Goal: Transaction & Acquisition: Purchase product/service

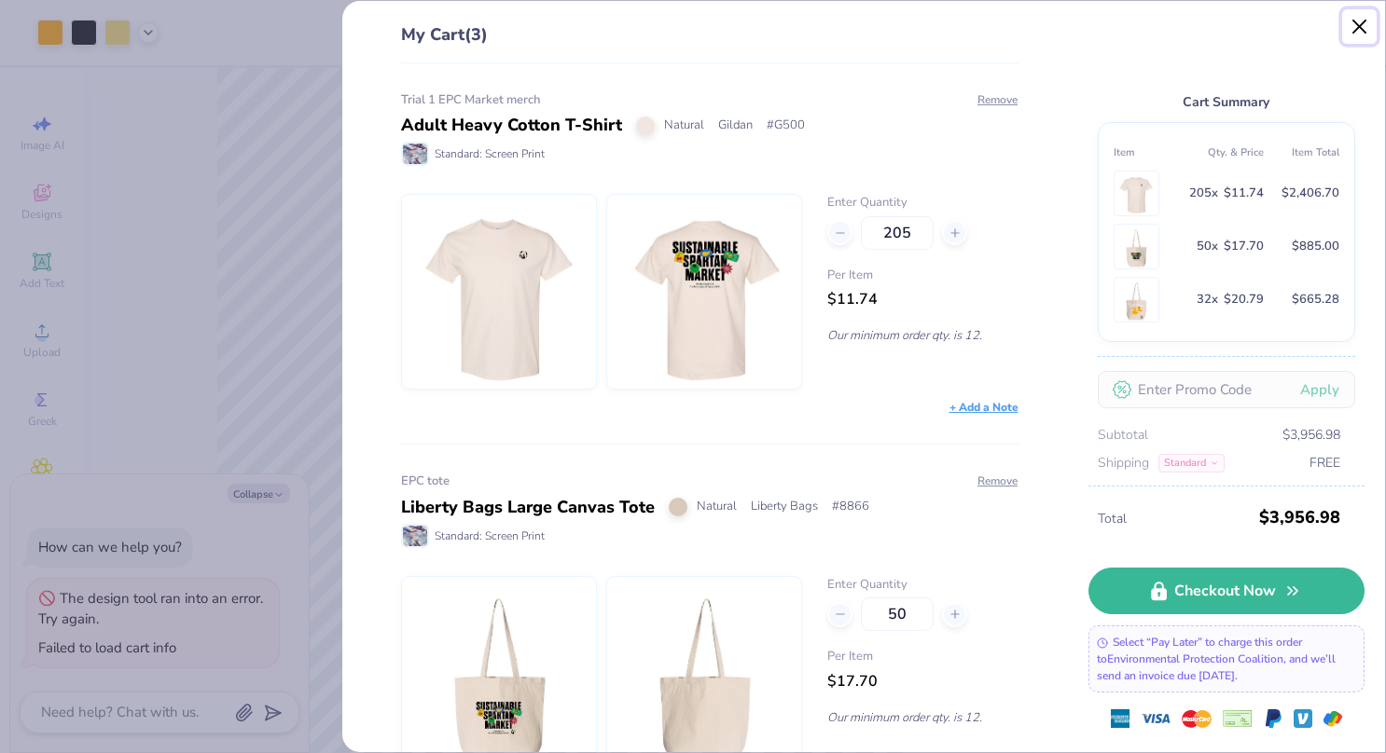
click at [1352, 35] on button "Close" at bounding box center [1359, 26] width 35 height 35
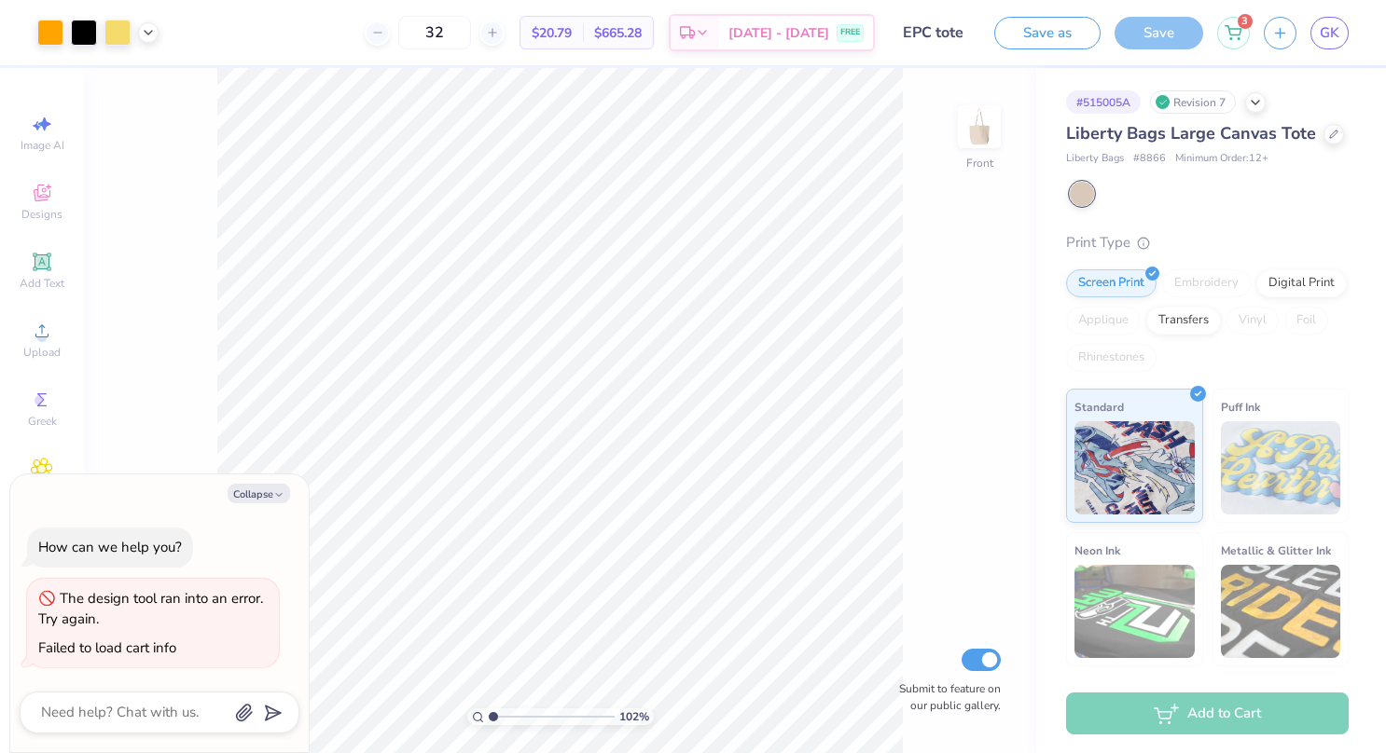
drag, startPoint x: 1238, startPoint y: 38, endPoint x: 1011, endPoint y: 225, distance: 294.2
click at [1011, 225] on div "102 % Front Submit to feature on our public gallery." at bounding box center [560, 410] width 952 height 685
click at [1238, 41] on div "3" at bounding box center [1233, 30] width 33 height 33
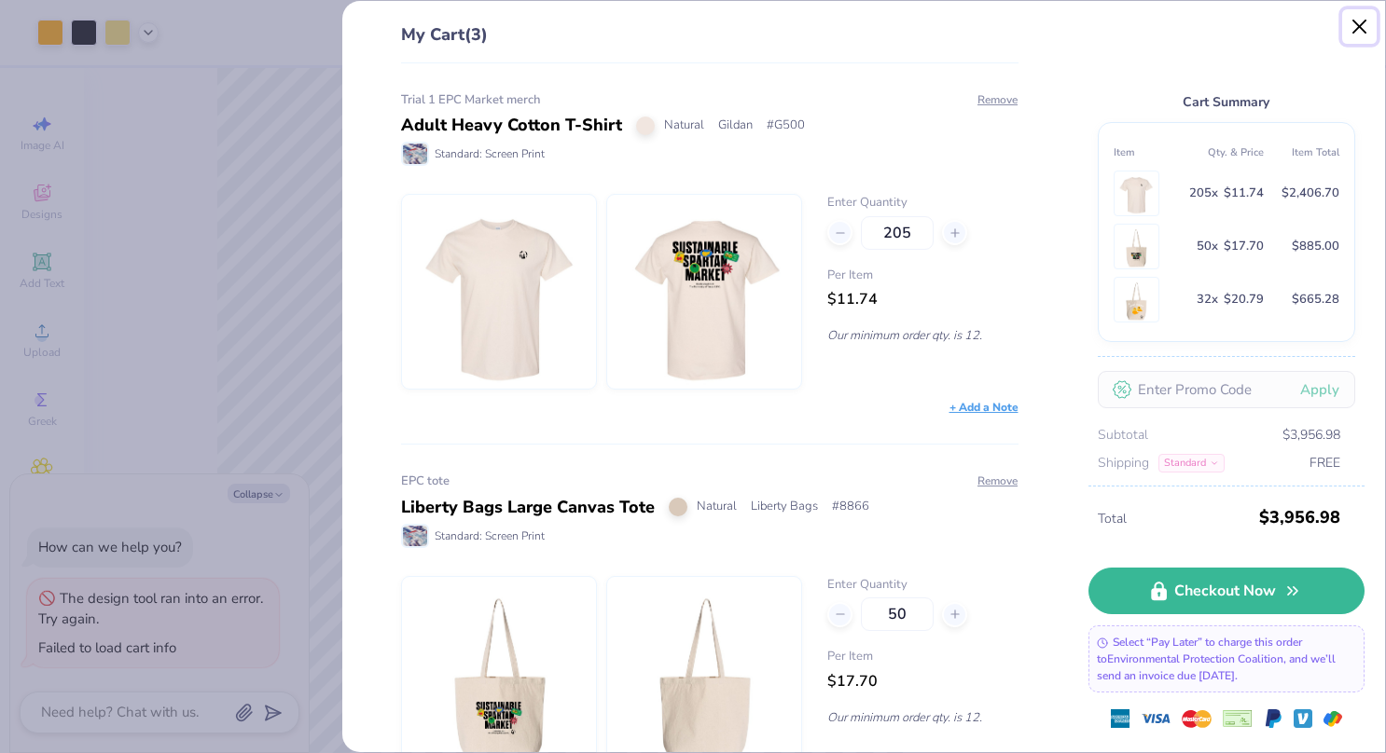
click at [1352, 26] on button "Close" at bounding box center [1359, 26] width 35 height 35
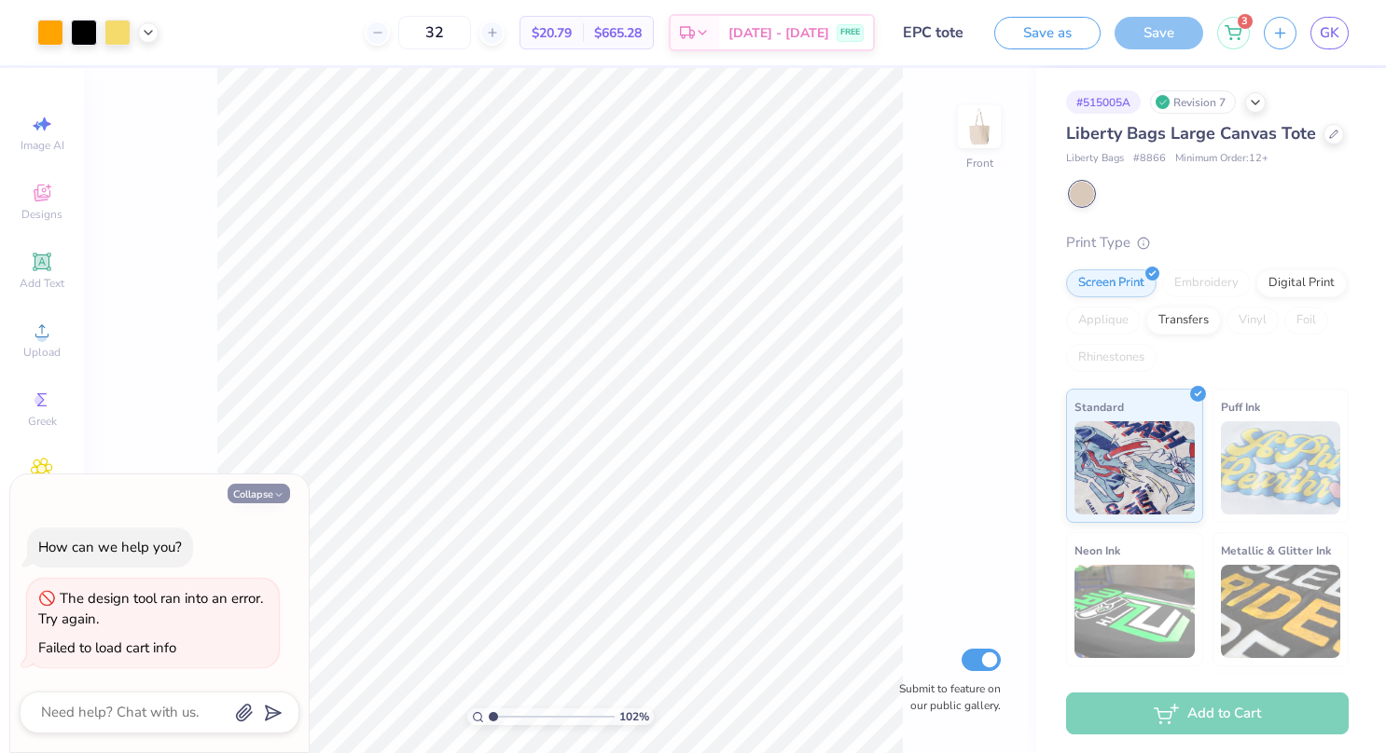
click at [266, 492] on button "Collapse" at bounding box center [259, 494] width 62 height 20
type textarea "x"
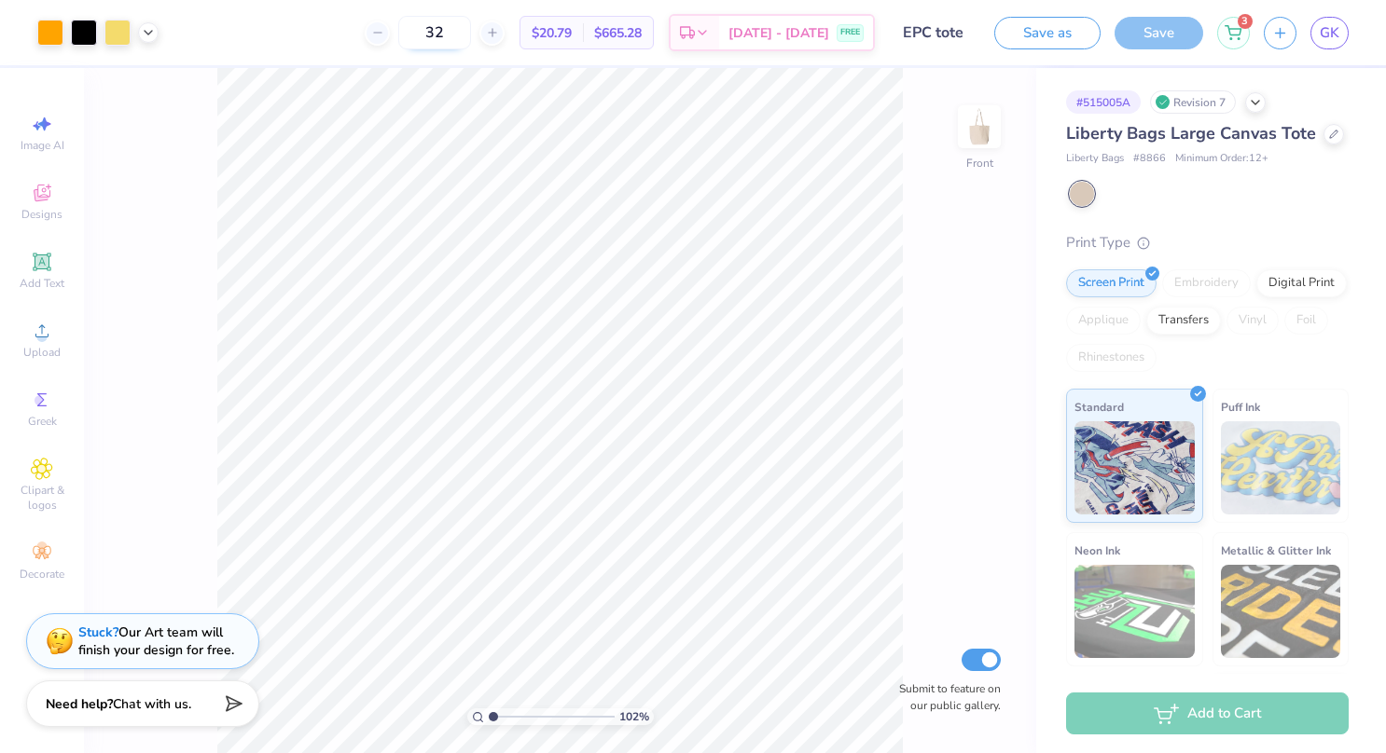
type input "1"
click at [1232, 36] on circle at bounding box center [1231, 36] width 2 height 2
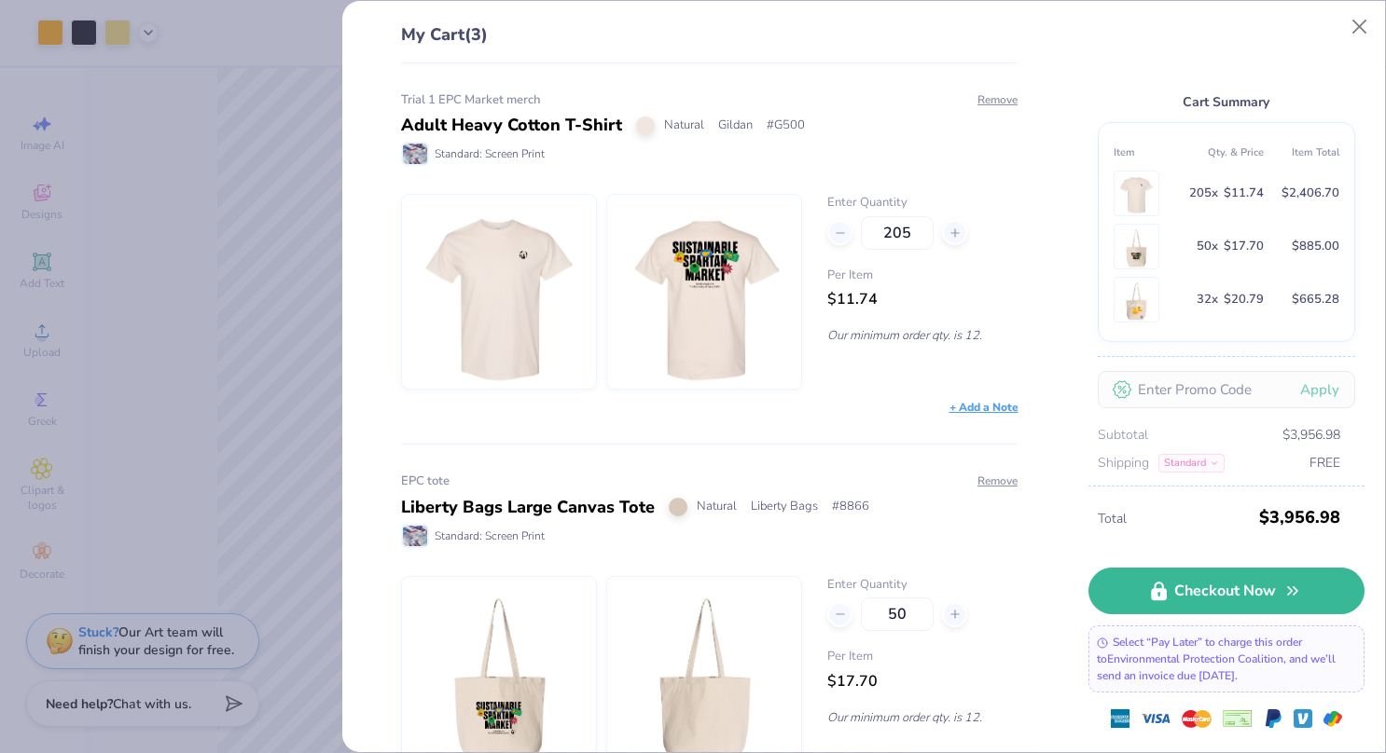
click at [711, 283] on img at bounding box center [704, 292] width 160 height 194
click at [431, 121] on div "Adult Heavy Cotton T-Shirt" at bounding box center [511, 125] width 221 height 25
click at [972, 402] on div "+ Add a Note" at bounding box center [983, 407] width 69 height 17
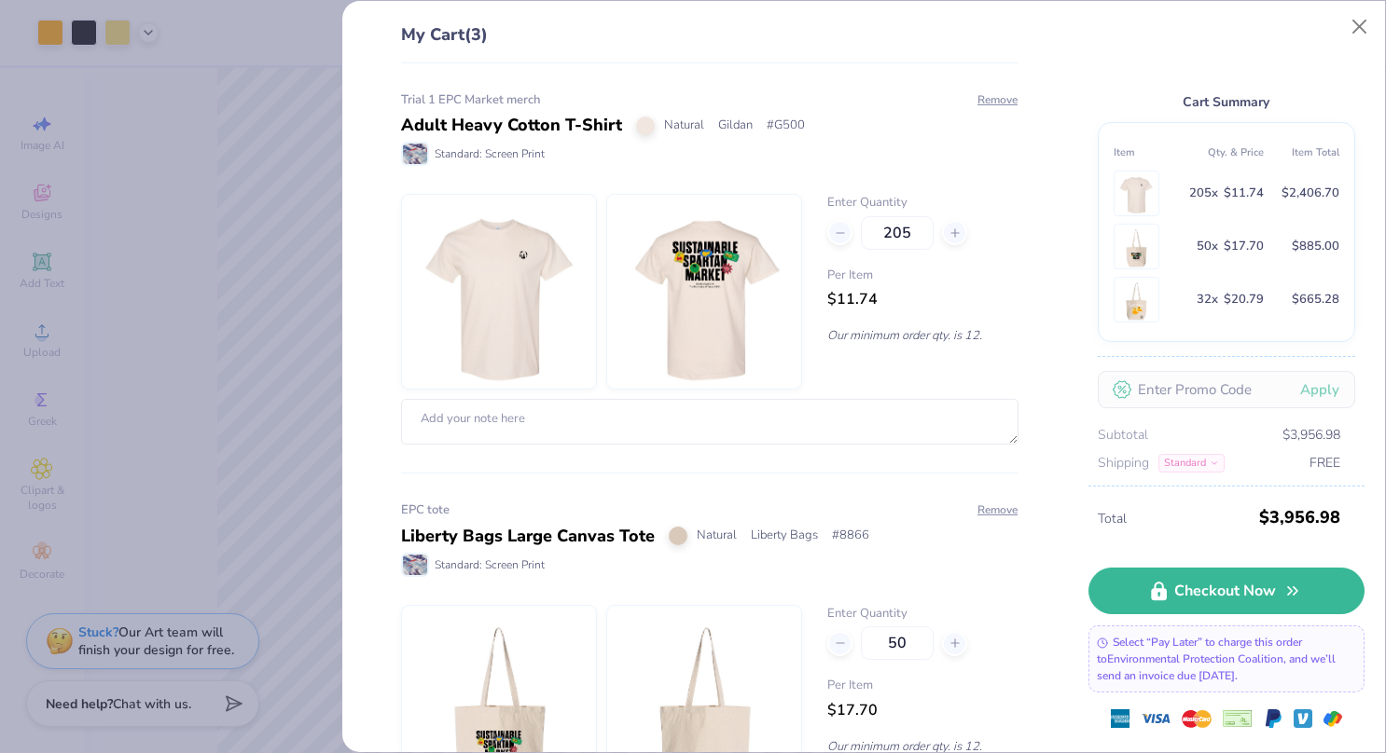
click at [669, 268] on img at bounding box center [704, 292] width 160 height 194
click at [708, 181] on div "Trial 1 EPC Market merch Adult Heavy Cotton T-Shirt Natural Gildan # G500 Stand…" at bounding box center [709, 268] width 617 height 354
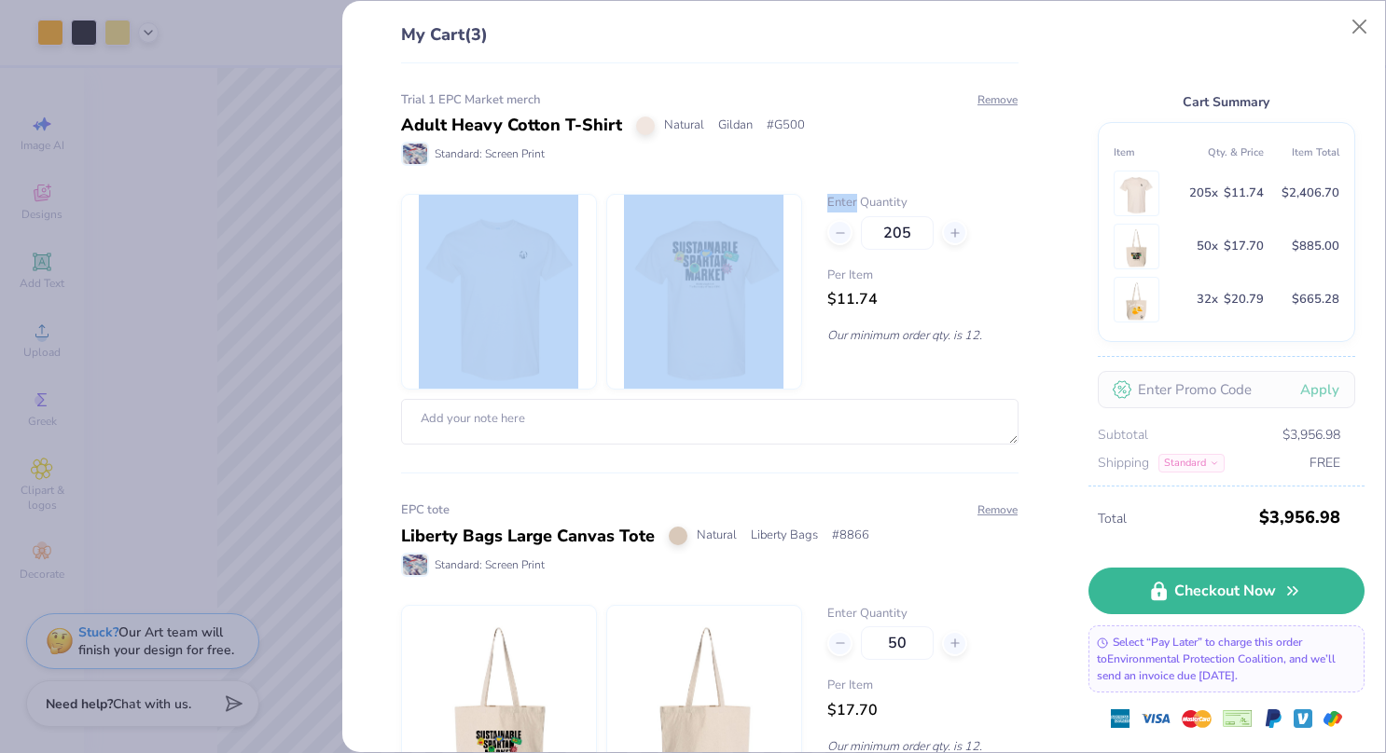
click at [708, 181] on div "Trial 1 EPC Market merch Adult Heavy Cotton T-Shirt Natural Gildan # G500 Stand…" at bounding box center [709, 268] width 617 height 354
click at [386, 244] on div "Trial 1 EPC Market merch Adult Heavy Cotton T-Shirt Natural Gildan # G500 Stand…" at bounding box center [703, 408] width 678 height 690
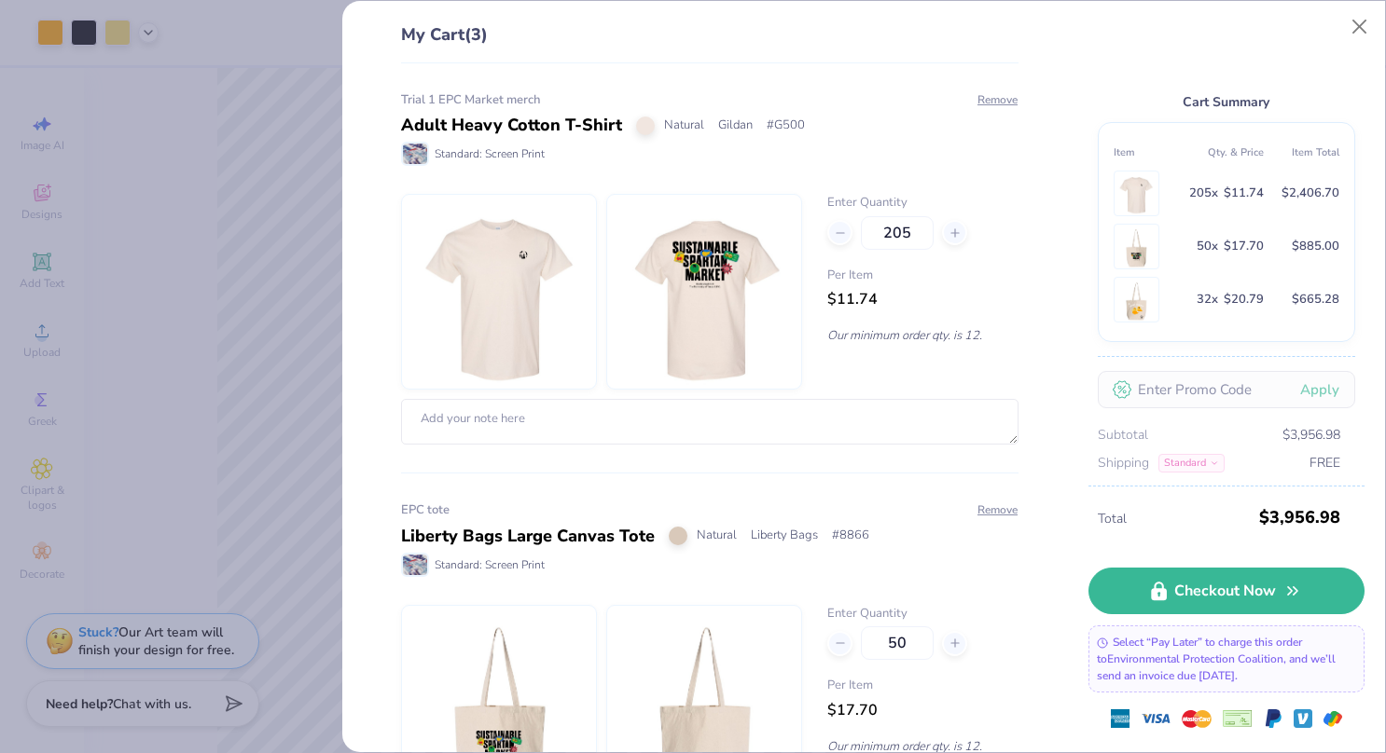
drag, startPoint x: 386, startPoint y: 244, endPoint x: 356, endPoint y: 216, distance: 40.9
click at [356, 216] on div "My Cart (3) Trial 1 EPC Market merch Adult Heavy Cotton T-Shirt Natural Gildan …" at bounding box center [863, 377] width 1042 height 752
click at [1376, 34] on button "Close" at bounding box center [1359, 26] width 35 height 35
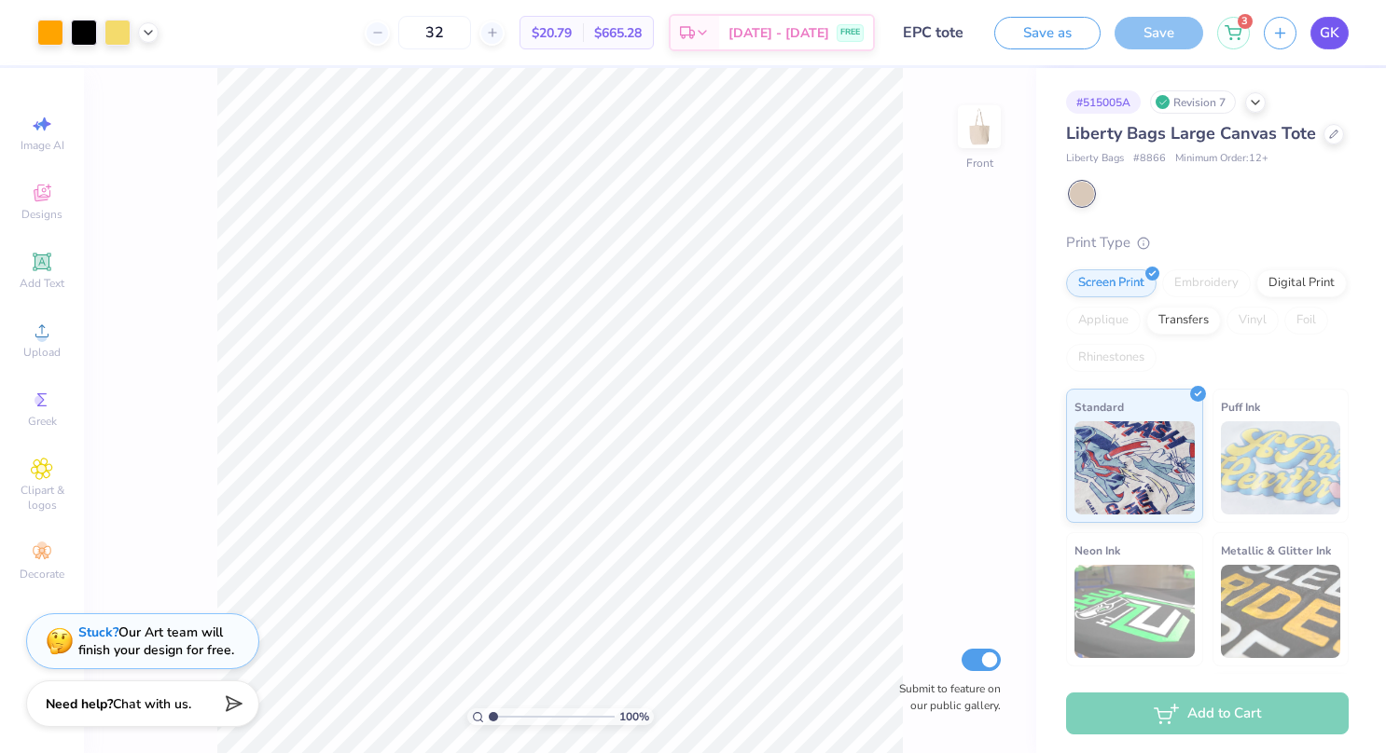
click at [1331, 32] on span "GK" at bounding box center [1329, 32] width 20 height 21
click at [1246, 34] on div "3" at bounding box center [1233, 30] width 33 height 33
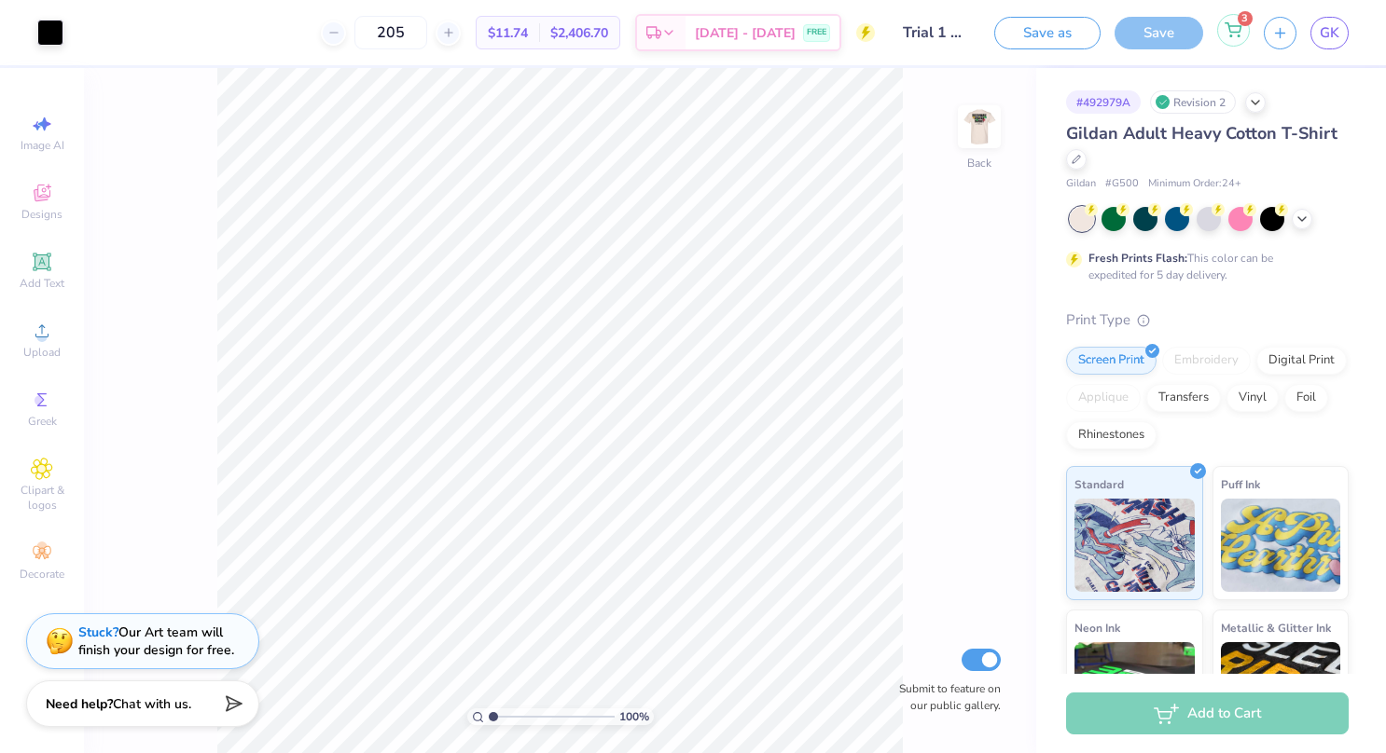
click at [1236, 28] on icon at bounding box center [1232, 29] width 17 height 15
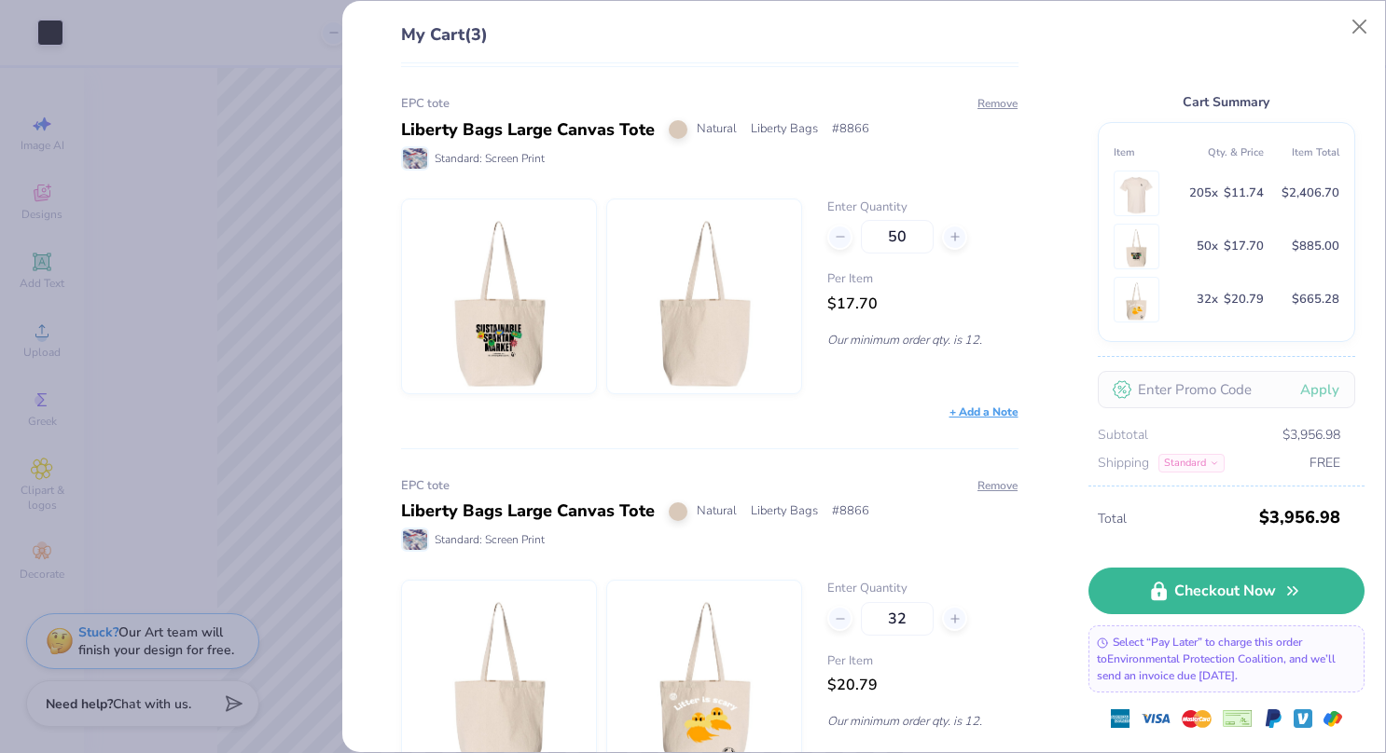
scroll to position [303, 0]
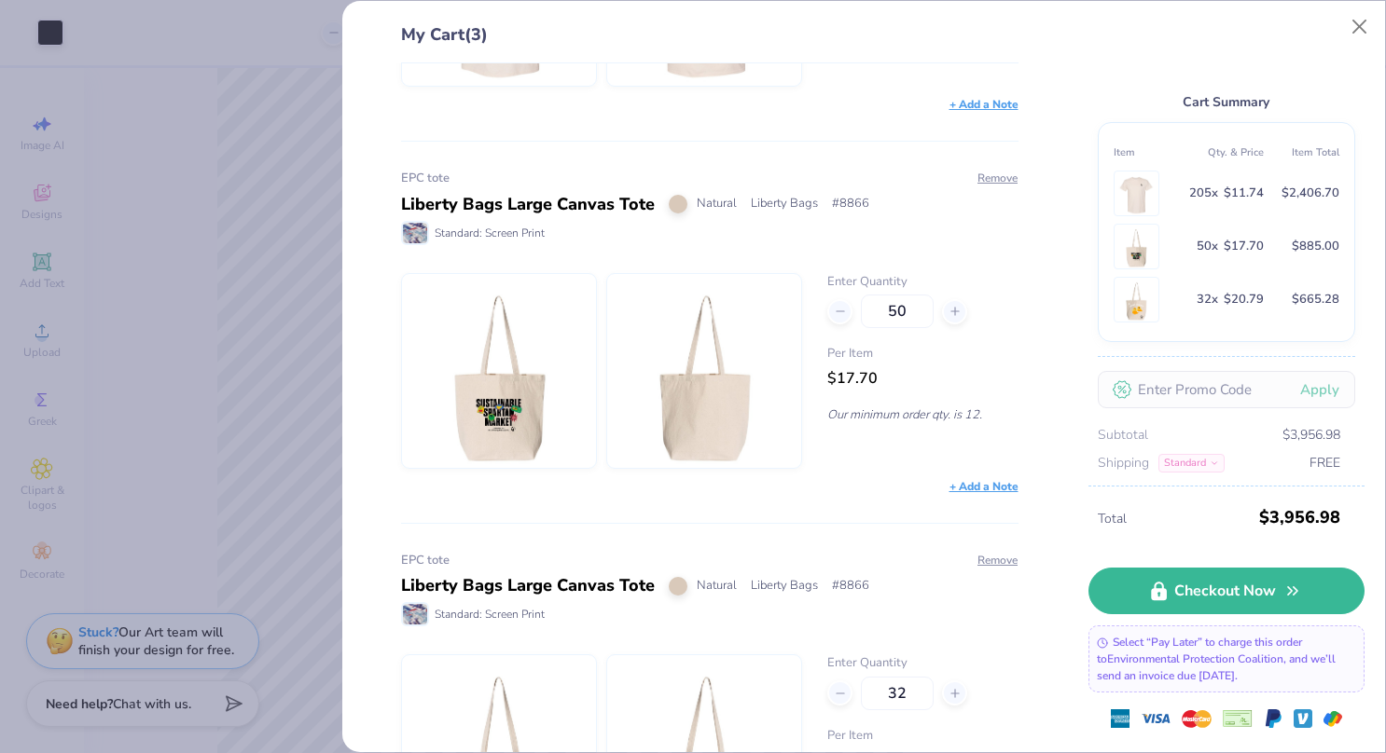
click at [671, 371] on img at bounding box center [704, 371] width 160 height 194
click at [561, 369] on img at bounding box center [499, 371] width 160 height 194
click at [1359, 33] on button "Close" at bounding box center [1359, 26] width 35 height 35
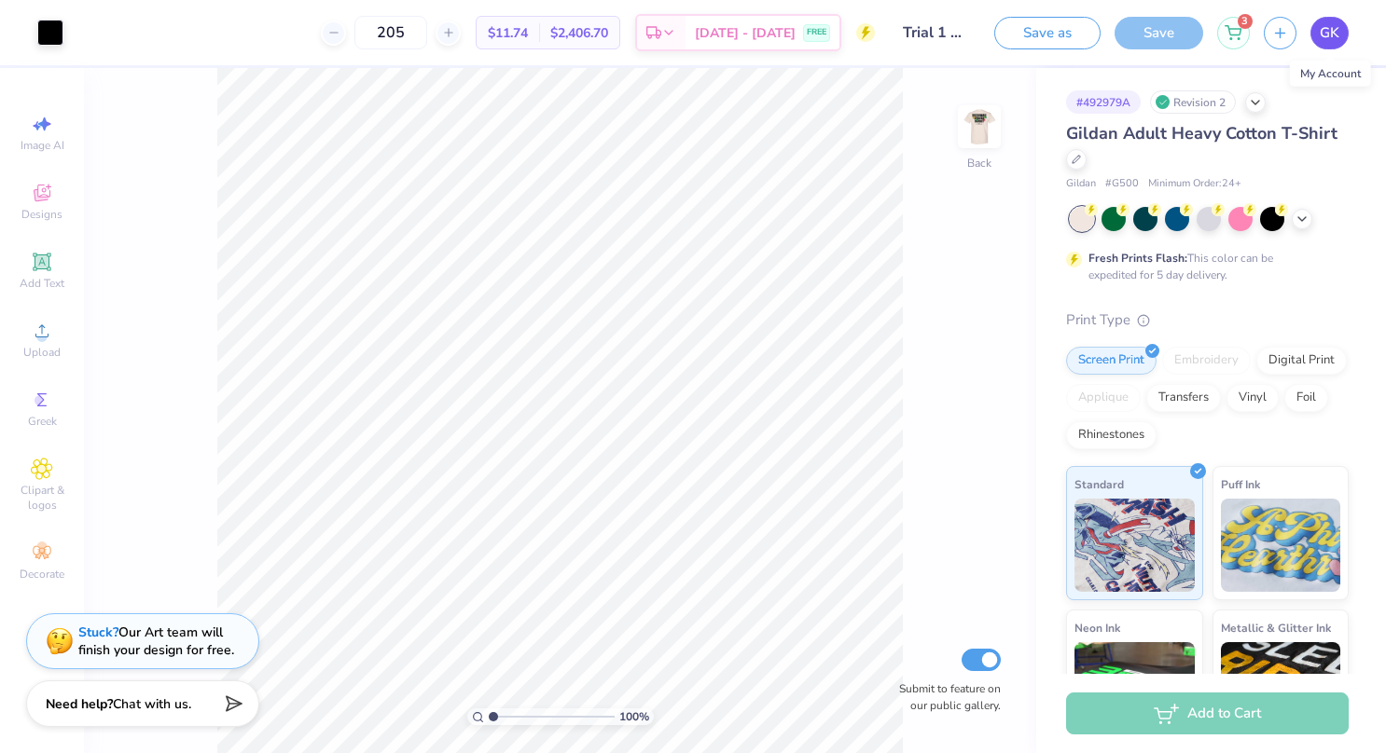
click at [1320, 34] on span "GK" at bounding box center [1329, 32] width 20 height 21
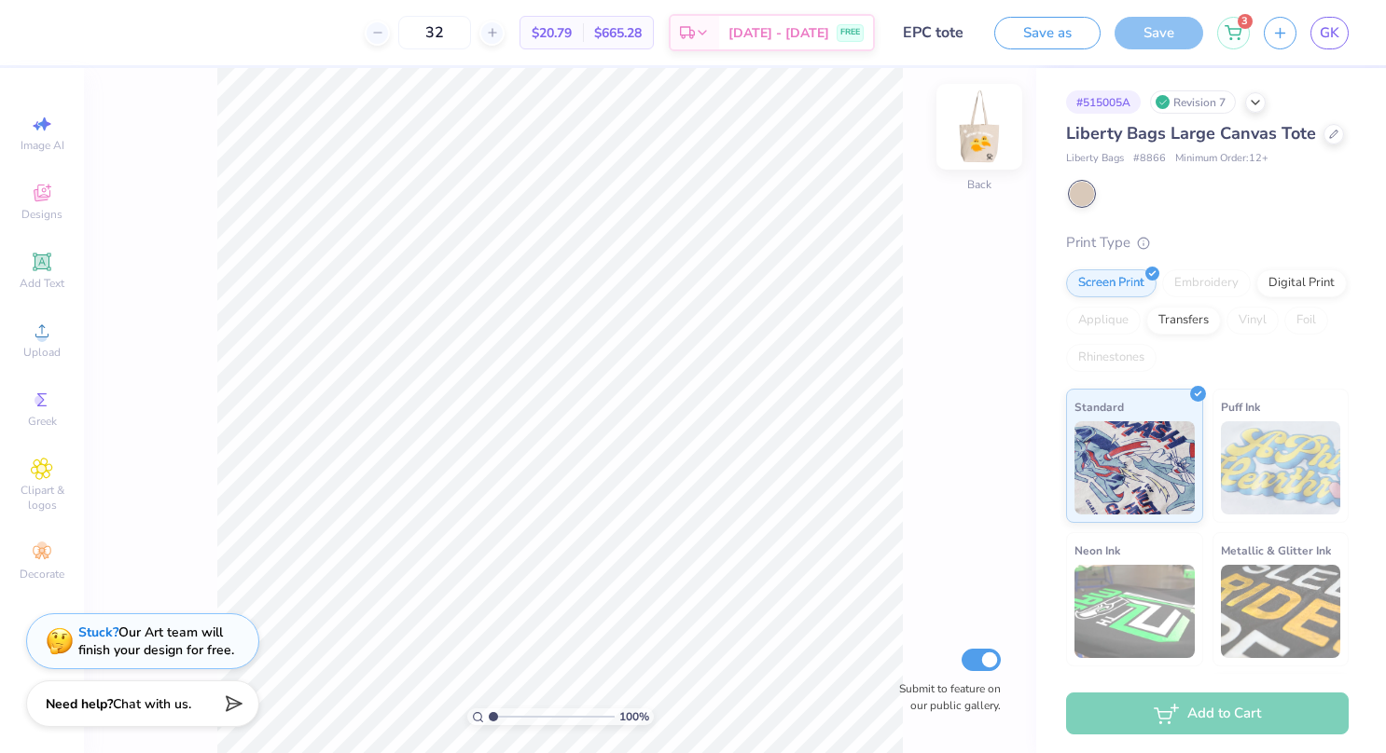
click at [972, 135] on img at bounding box center [979, 127] width 75 height 75
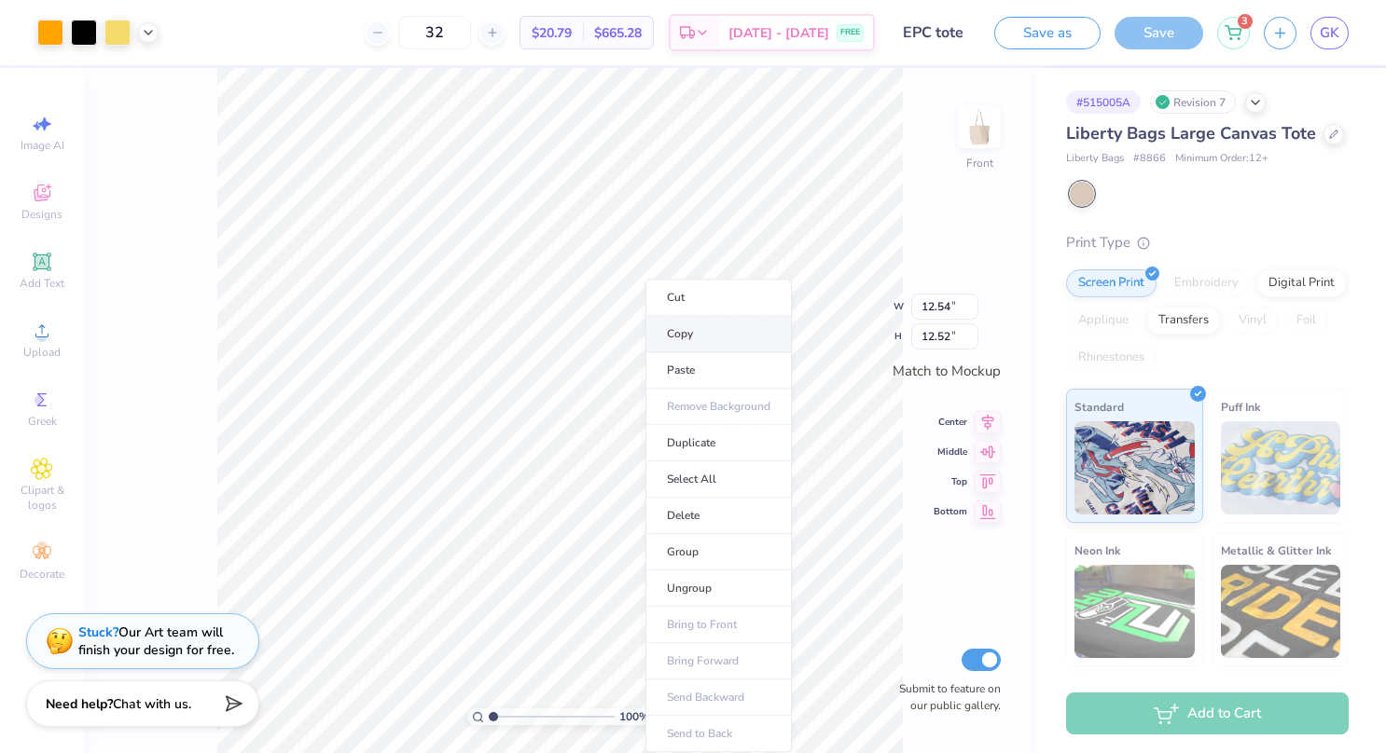
click at [710, 327] on li "Copy" at bounding box center [718, 334] width 146 height 36
click at [982, 136] on img at bounding box center [979, 127] width 75 height 75
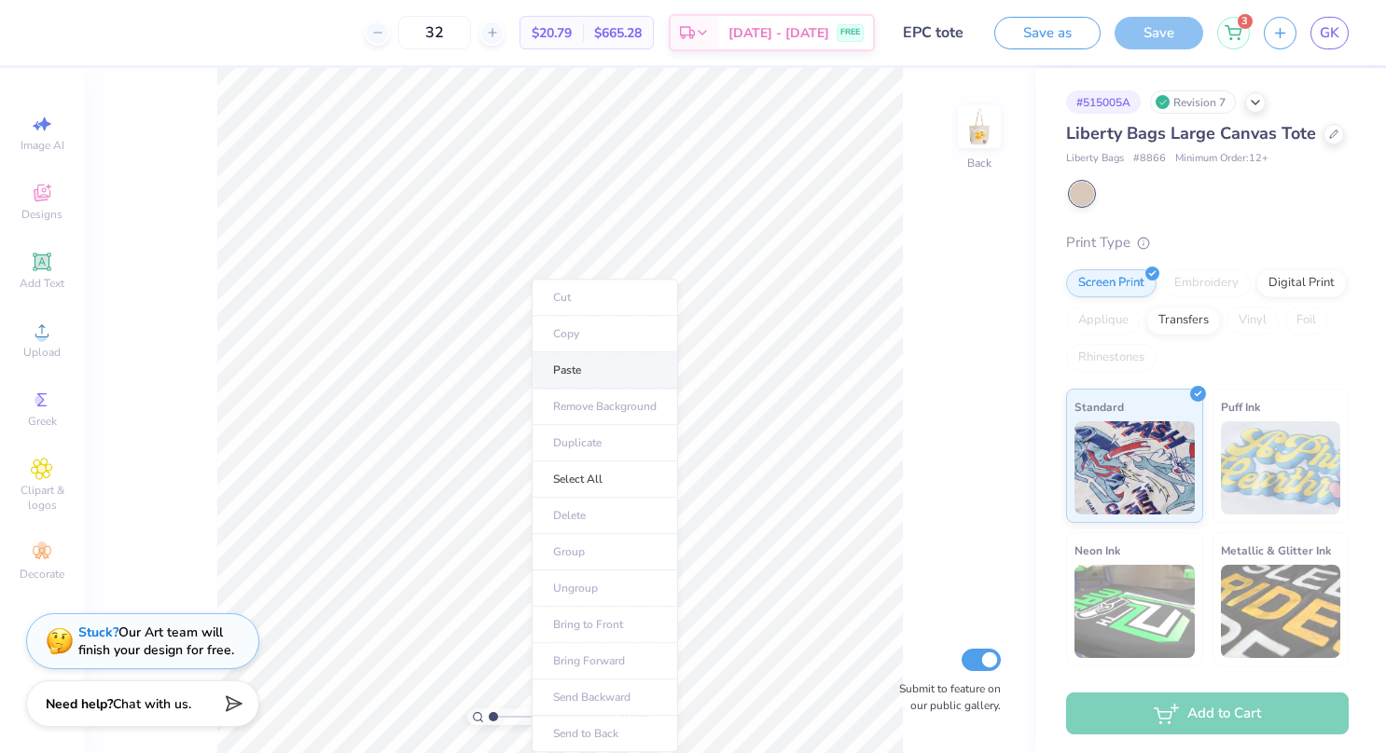
click at [593, 372] on li "Paste" at bounding box center [604, 370] width 146 height 36
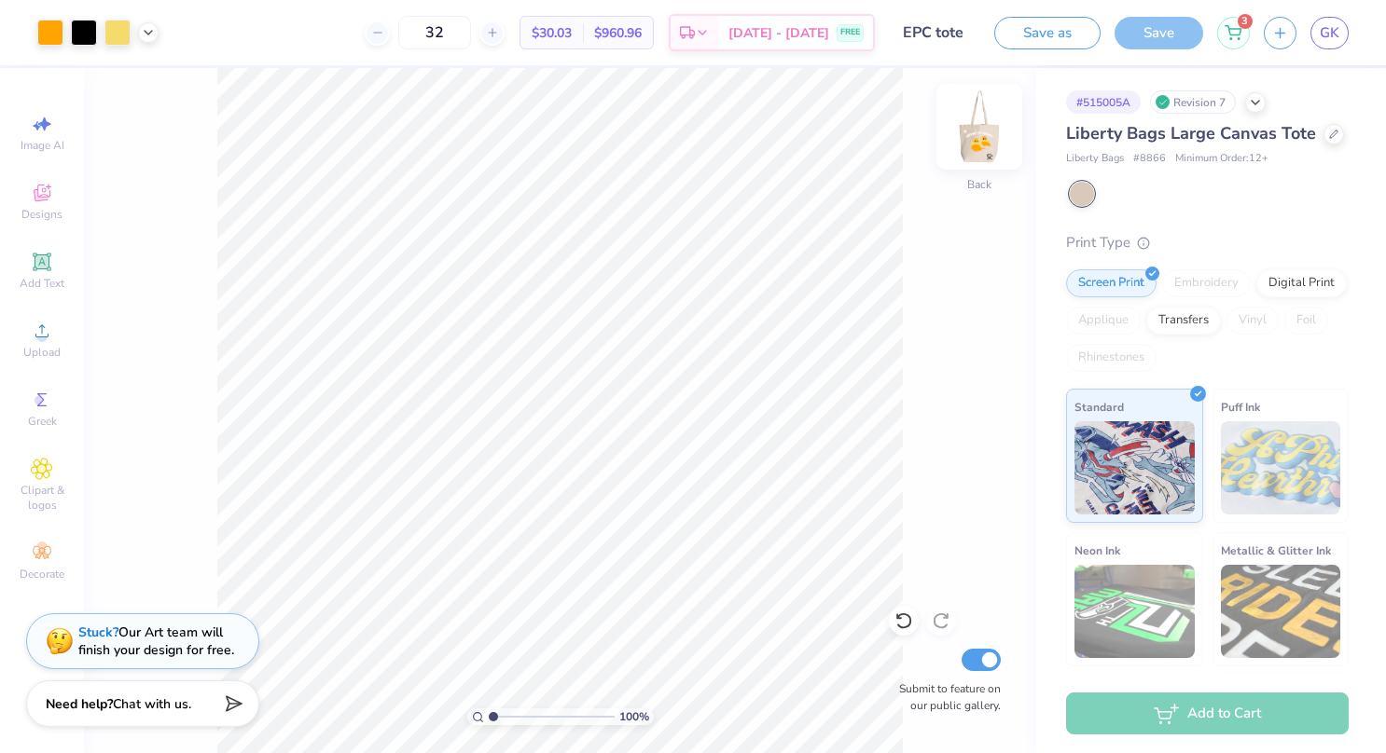
click at [988, 134] on img at bounding box center [979, 127] width 75 height 75
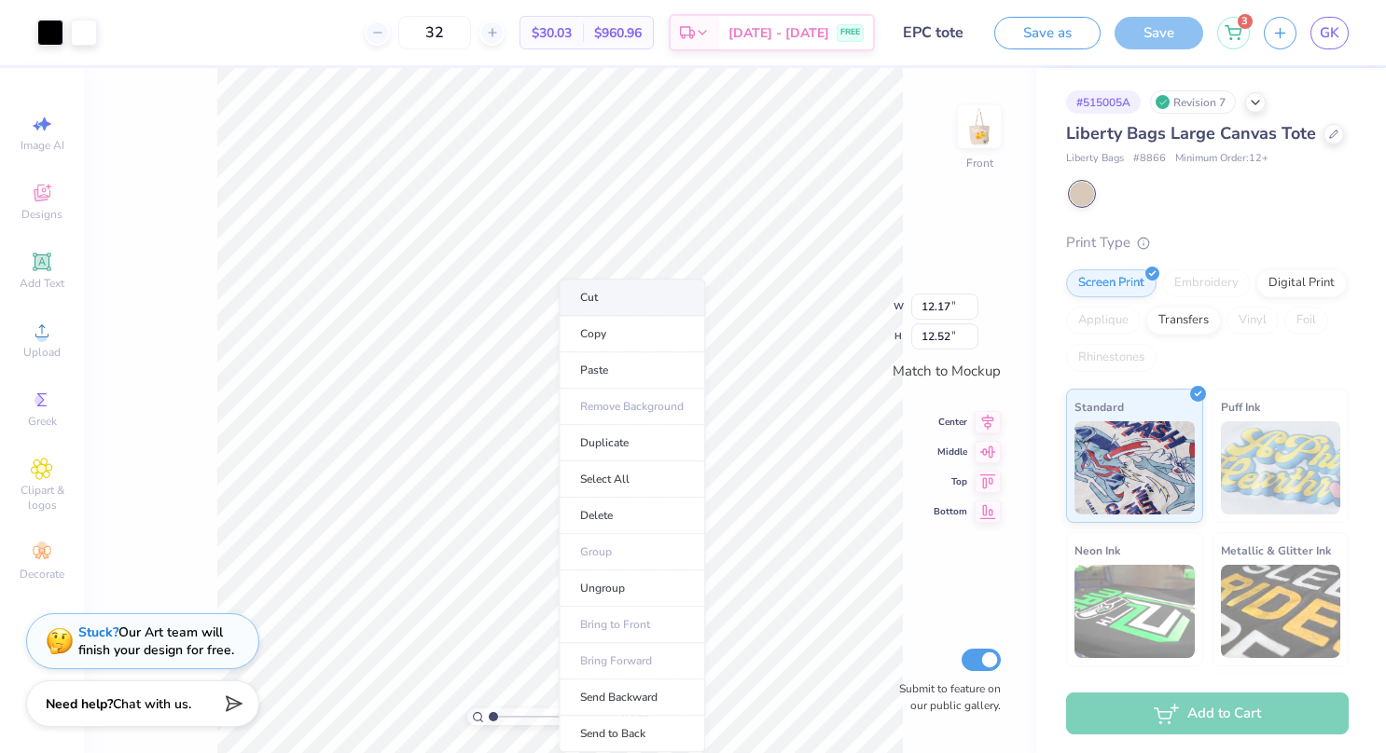
click at [599, 293] on li "Cut" at bounding box center [632, 297] width 146 height 37
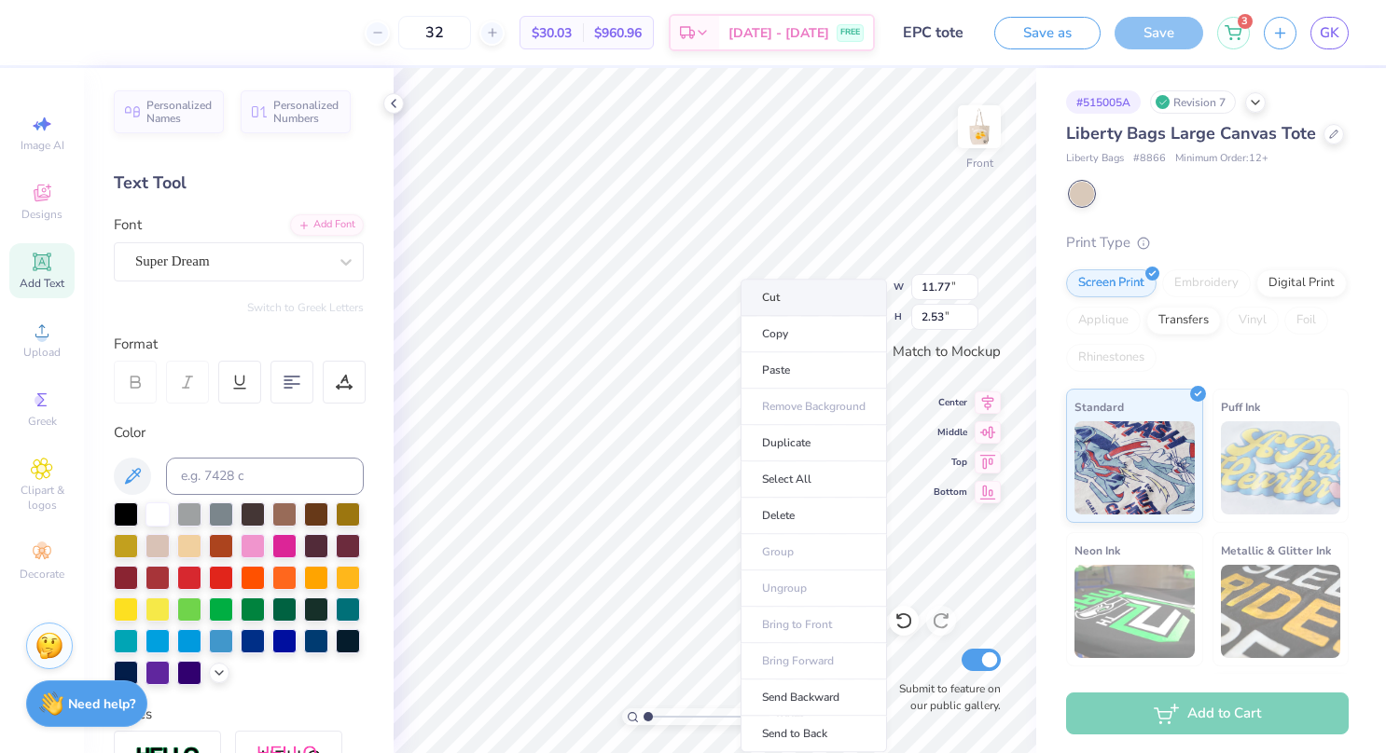
click at [783, 297] on li "Cut" at bounding box center [813, 297] width 146 height 37
click at [734, 296] on li "Cut" at bounding box center [770, 297] width 146 height 37
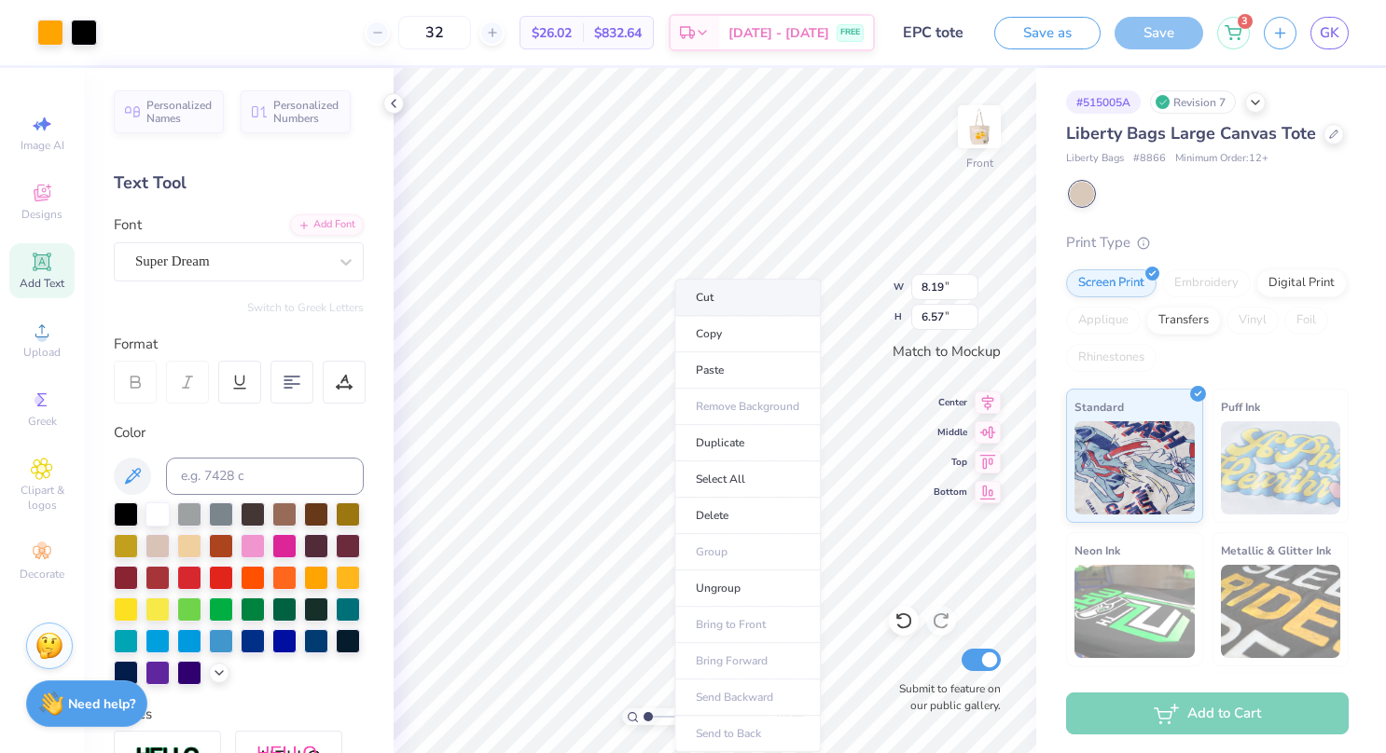
click at [712, 288] on li "Cut" at bounding box center [747, 297] width 146 height 37
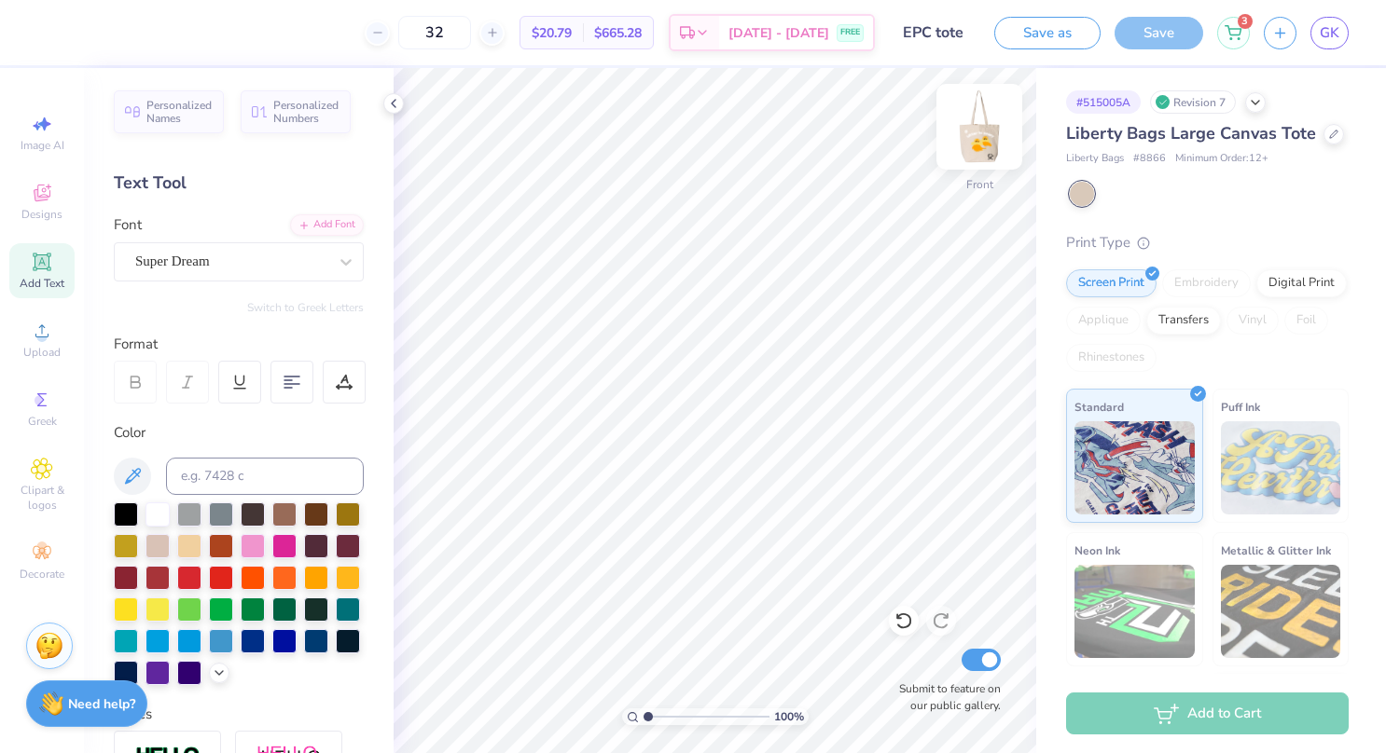
click at [969, 145] on img at bounding box center [979, 127] width 75 height 75
click at [992, 139] on img at bounding box center [979, 127] width 75 height 75
click at [992, 139] on img at bounding box center [978, 126] width 37 height 37
click at [395, 103] on icon at bounding box center [393, 103] width 15 height 15
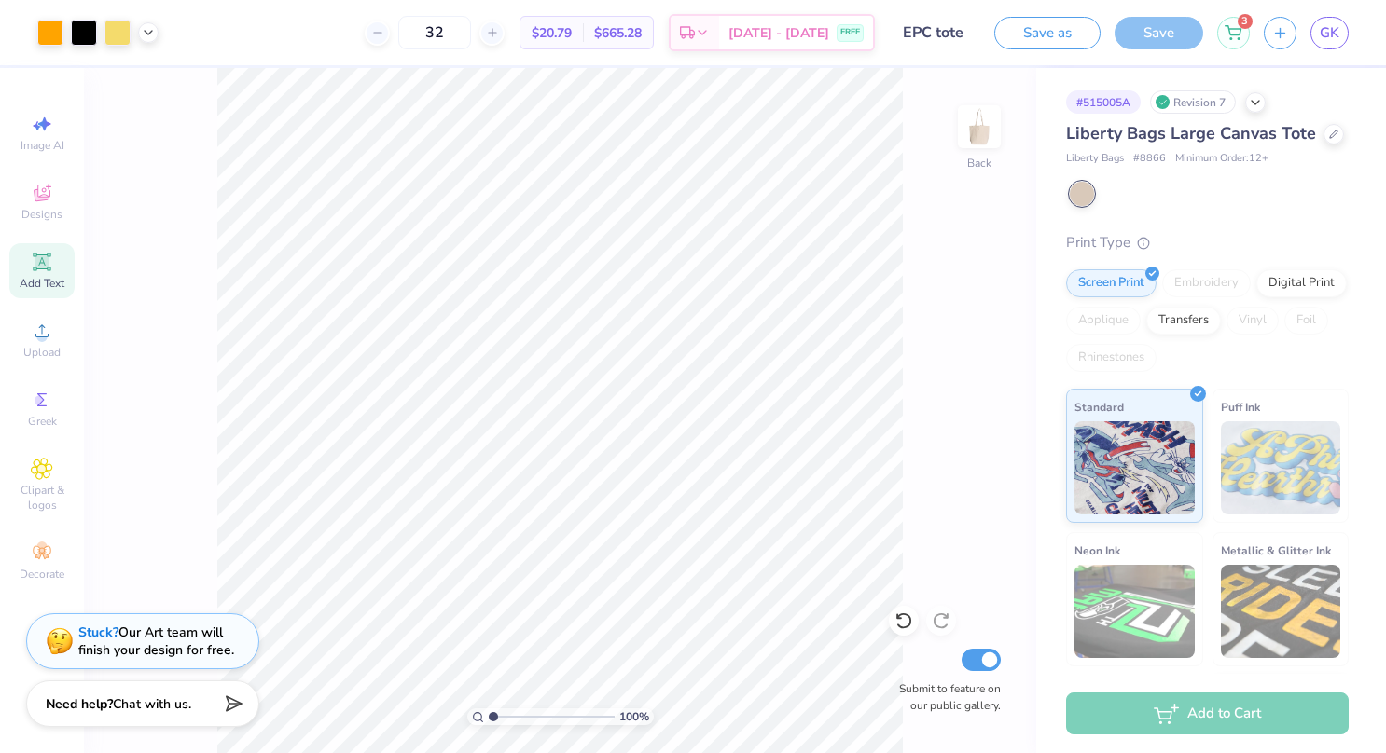
click at [165, 448] on div "100 % Back Submit to feature on our public gallery." at bounding box center [560, 410] width 952 height 685
click at [944, 35] on input "EPC tote" at bounding box center [934, 32] width 91 height 37
click at [1230, 30] on icon at bounding box center [1232, 29] width 17 height 15
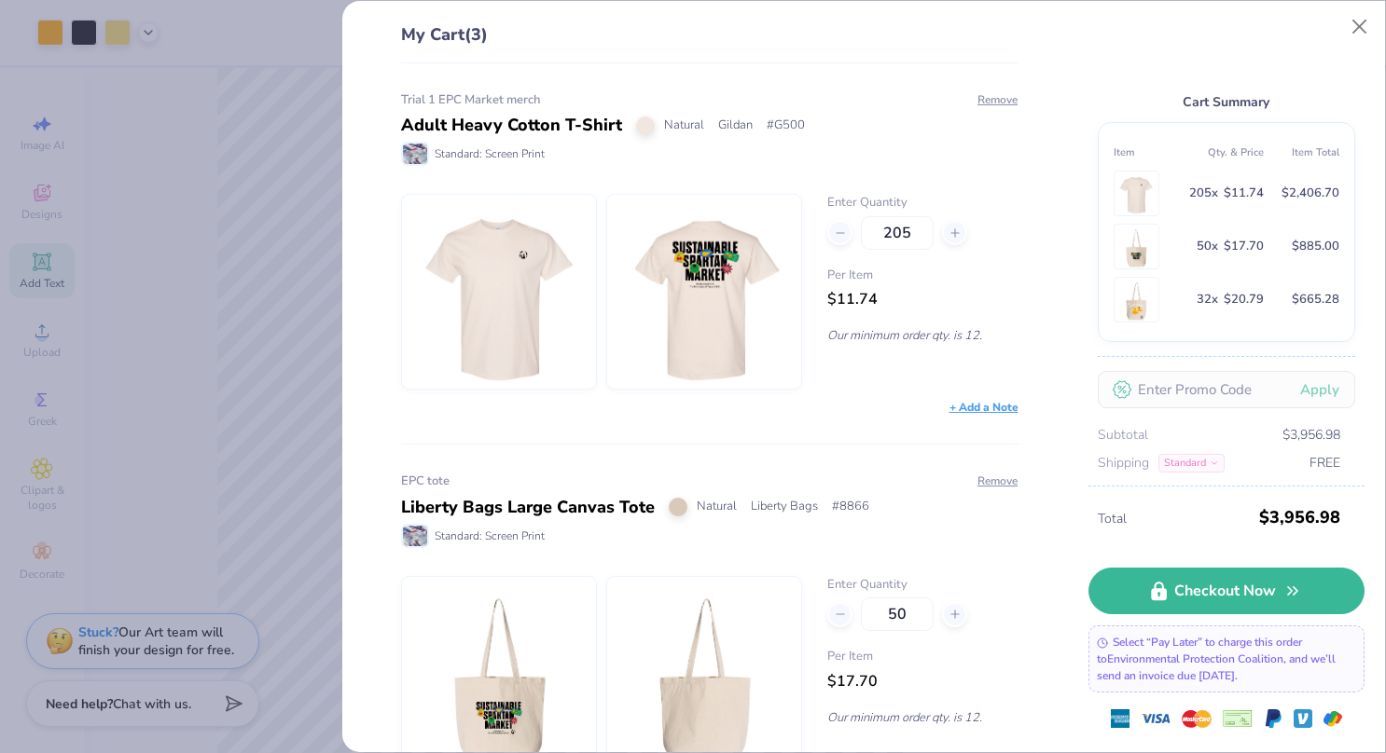
scroll to position [308, 0]
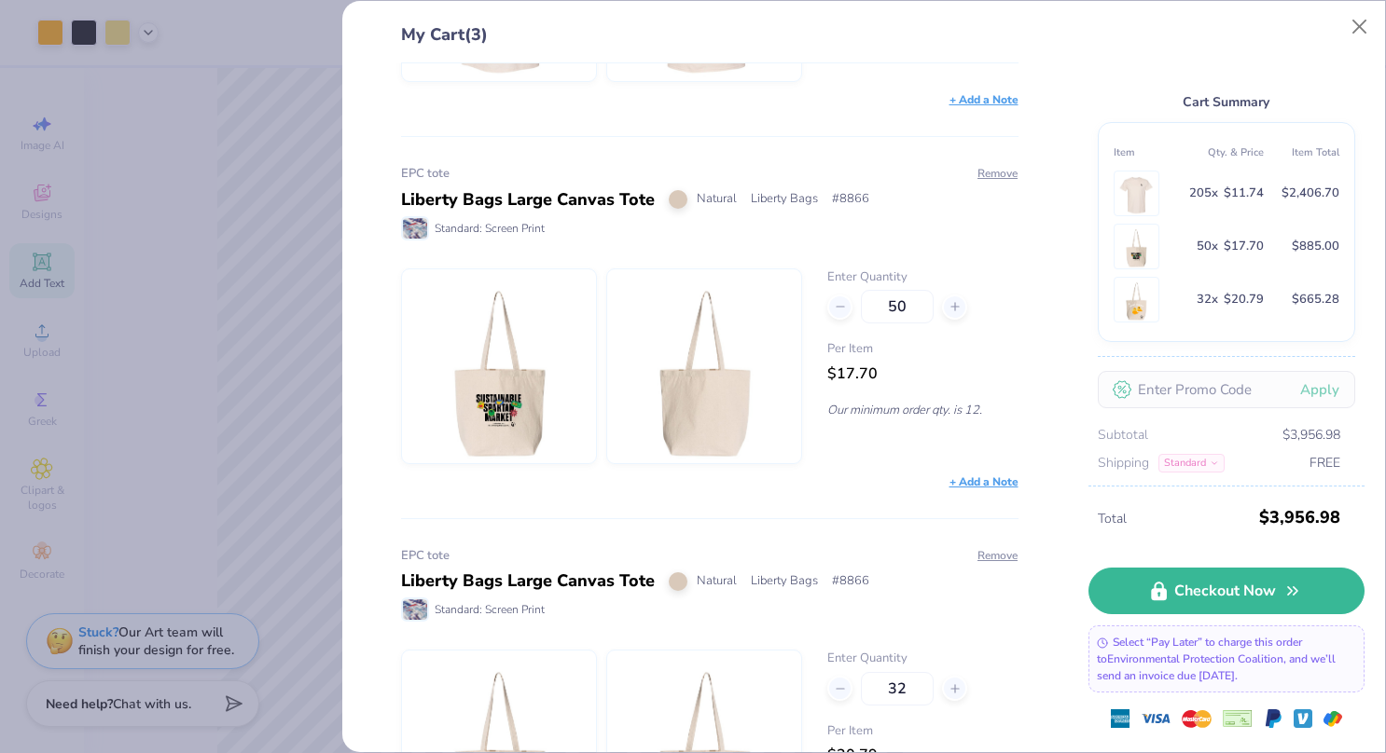
click at [736, 379] on img at bounding box center [704, 366] width 160 height 194
click at [473, 407] on img at bounding box center [499, 366] width 160 height 194
click at [513, 199] on div "Liberty Bags Large Canvas Tote" at bounding box center [528, 199] width 254 height 25
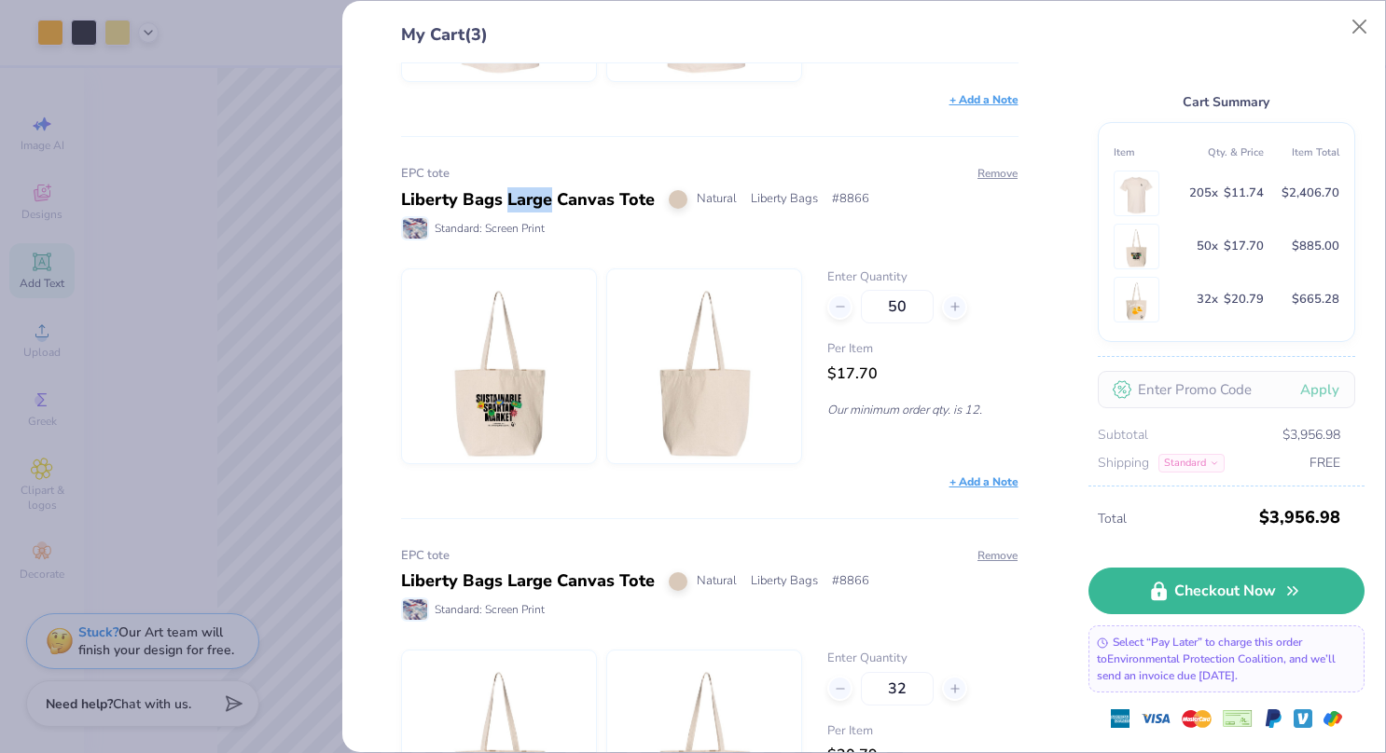
click at [513, 199] on div "Liberty Bags Large Canvas Tote" at bounding box center [528, 199] width 254 height 25
click at [1138, 249] on img at bounding box center [1136, 247] width 36 height 44
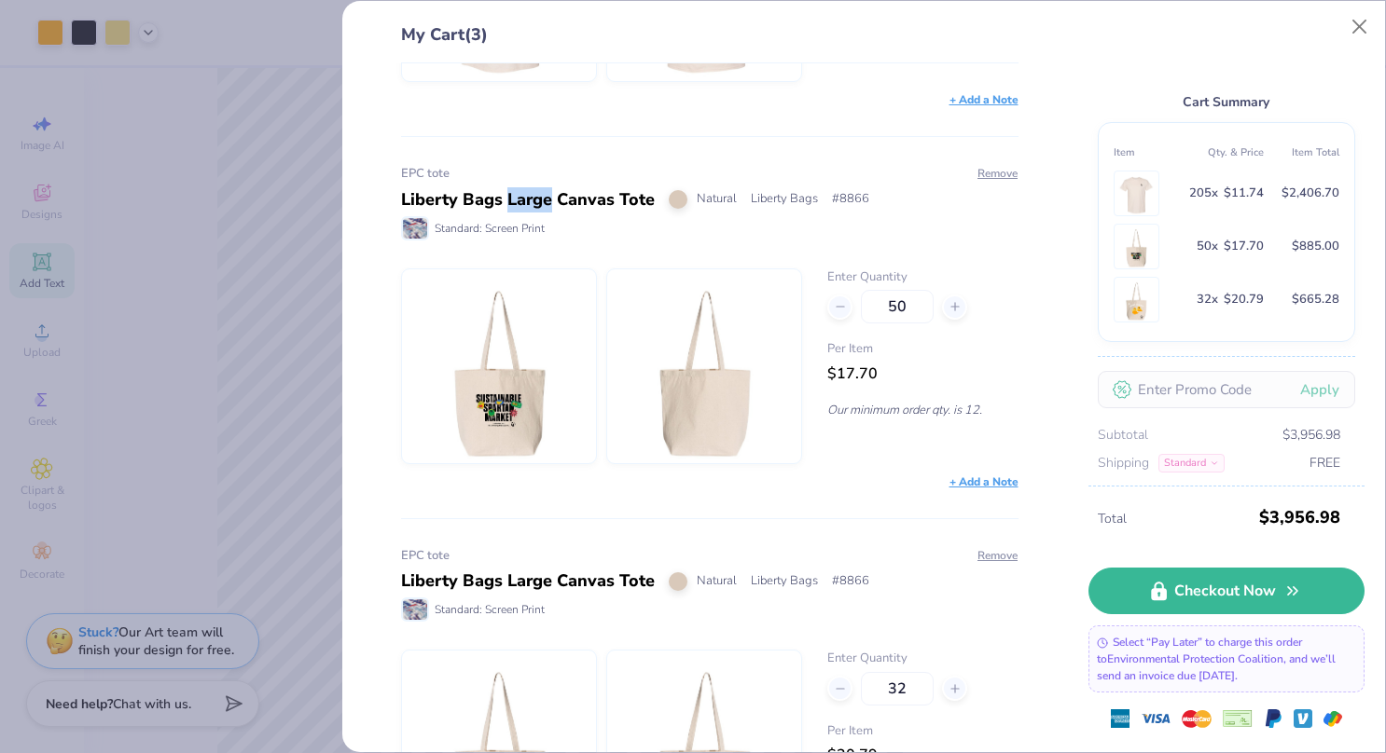
scroll to position [63, 0]
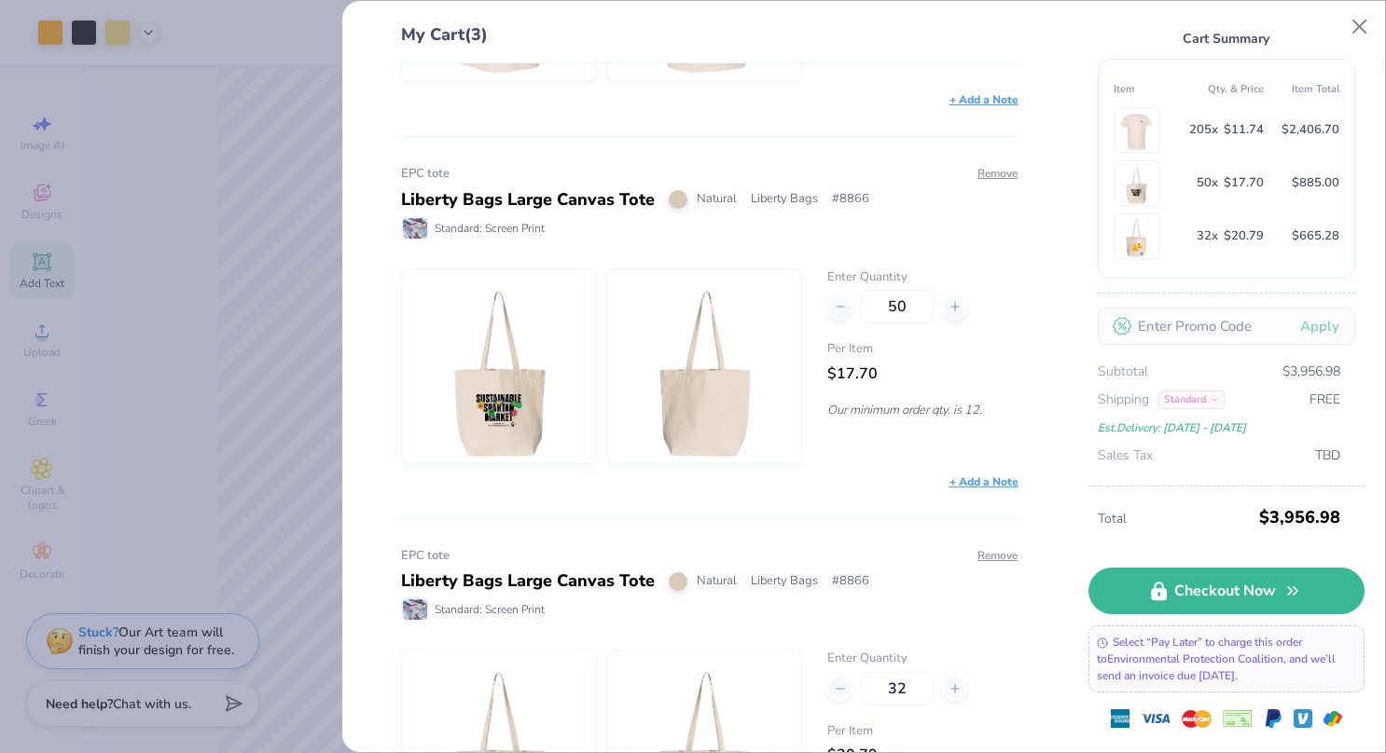
click at [1195, 399] on div "Standard" at bounding box center [1191, 400] width 66 height 19
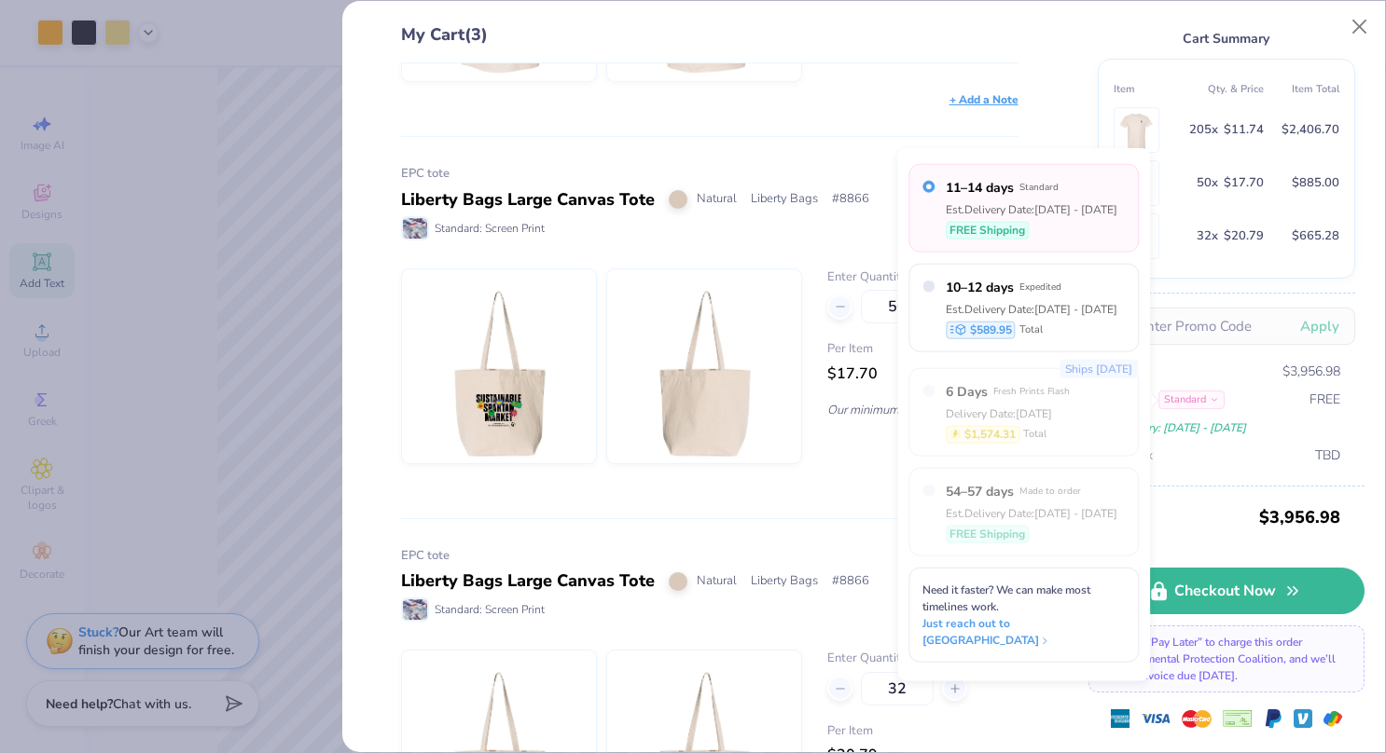
click at [246, 217] on div "My Cart (3) Trial 1 EPC Market merch Adult Heavy Cotton T-Shirt Natural Gildan …" at bounding box center [693, 376] width 1386 height 753
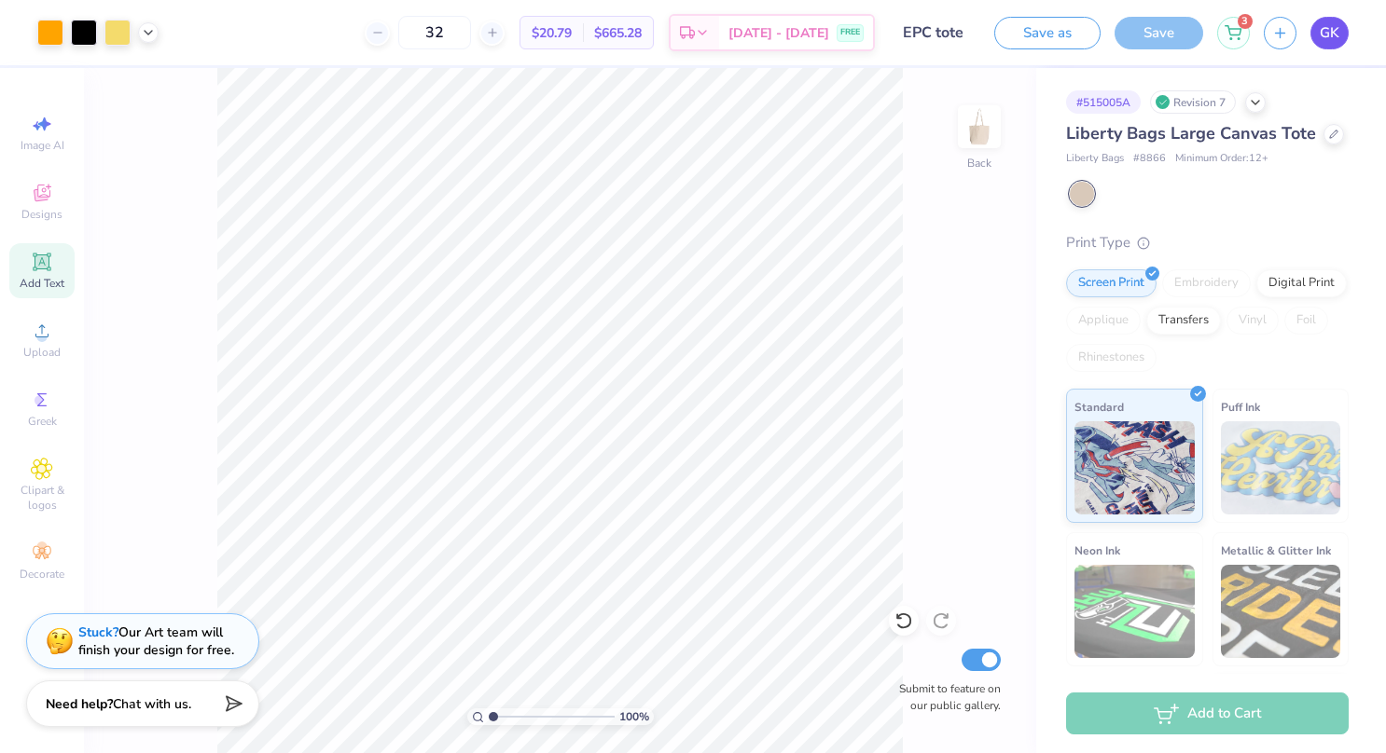
click at [1332, 37] on span "GK" at bounding box center [1329, 32] width 20 height 21
